Goal: Task Accomplishment & Management: Manage account settings

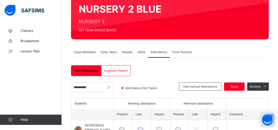
scroll to position [31, 0]
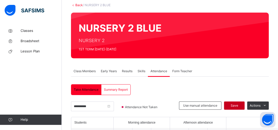
click at [236, 104] on span "Save" at bounding box center [234, 105] width 13 height 5
